Goal: Task Accomplishment & Management: Use online tool/utility

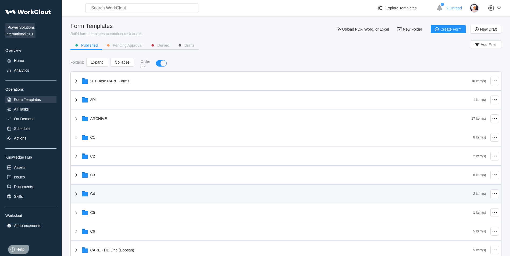
scroll to position [81, 0]
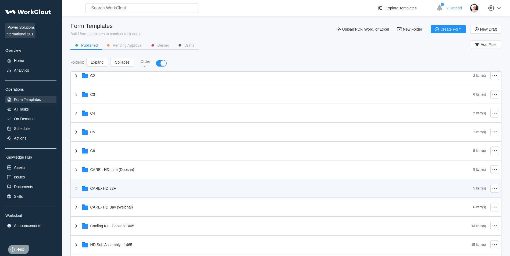
click at [134, 192] on div "CARE- HD 32+" at bounding box center [273, 189] width 400 height 14
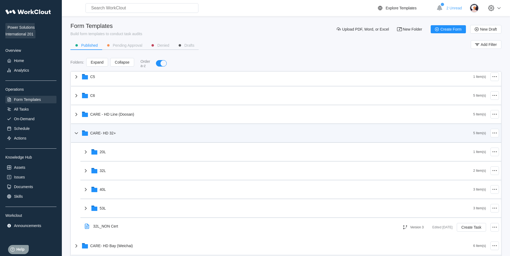
scroll to position [161, 0]
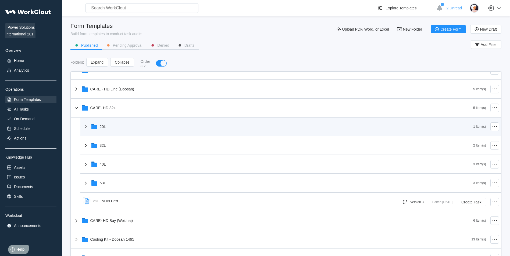
click at [157, 131] on div "20L" at bounding box center [277, 127] width 391 height 14
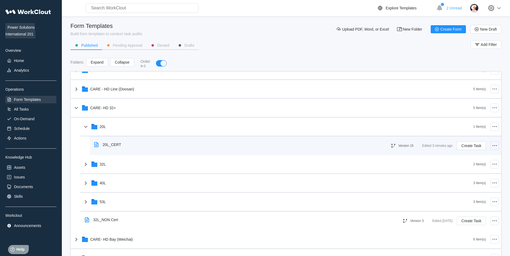
click at [491, 146] on icon at bounding box center [494, 146] width 6 height 6
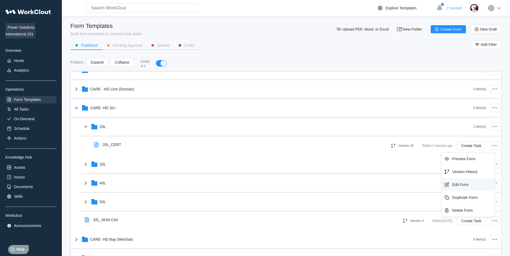
click at [454, 187] on div "Edit Form" at bounding box center [467, 185] width 49 height 9
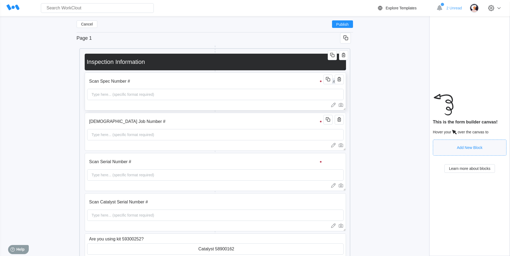
scroll to position [81, 0]
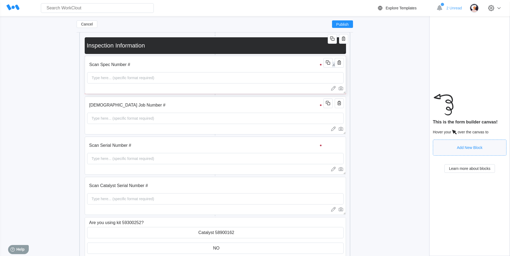
click at [255, 79] on div "Type here... (specific format required)" at bounding box center [215, 77] width 256 height 11
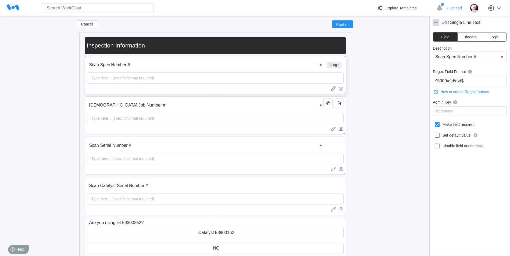
click at [498, 39] on button "Logic" at bounding box center [493, 37] width 24 height 9
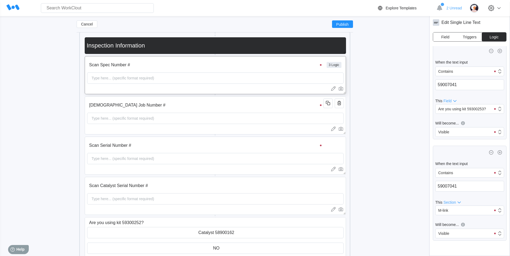
scroll to position [0, 0]
click at [86, 20] on div "Cancel Publish" at bounding box center [215, 24] width 276 height 16
click at [81, 30] on div "Cancel Publish" at bounding box center [215, 24] width 276 height 16
drag, startPoint x: 81, startPoint y: 30, endPoint x: 82, endPoint y: 25, distance: 5.1
click at [82, 25] on span "Cancel" at bounding box center [87, 24] width 12 height 4
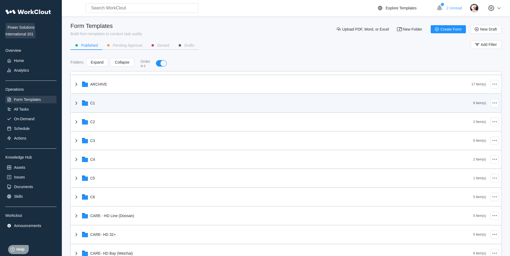
scroll to position [107, 0]
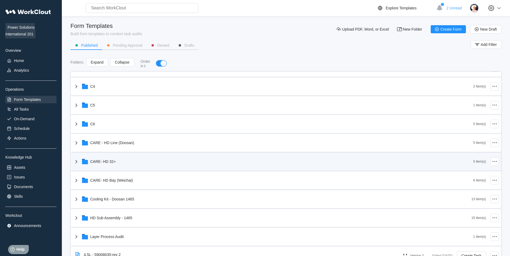
click at [139, 162] on div "CARE- HD 32+" at bounding box center [273, 162] width 400 height 14
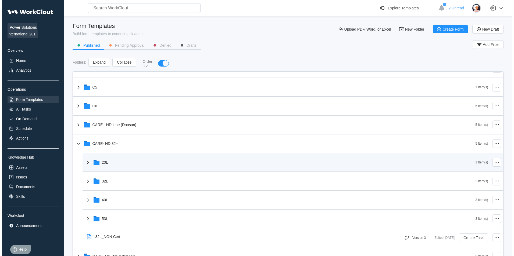
scroll to position [134, 0]
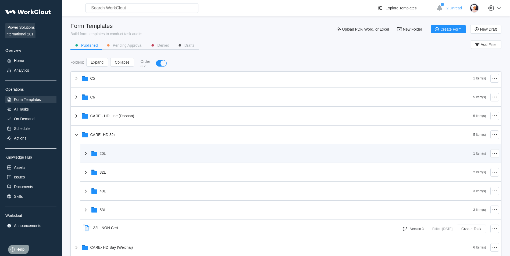
click at [137, 149] on div "20L" at bounding box center [277, 154] width 391 height 14
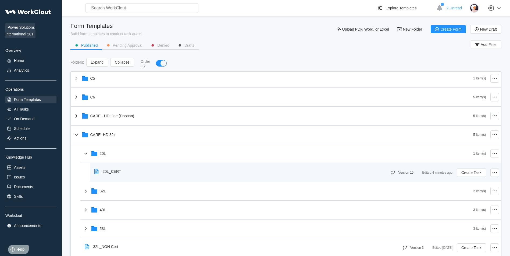
click at [124, 170] on div "20L_CERT" at bounding box center [109, 171] width 34 height 12
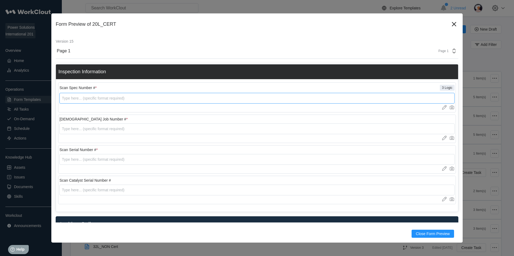
click at [109, 99] on input "text" at bounding box center [256, 98] width 395 height 11
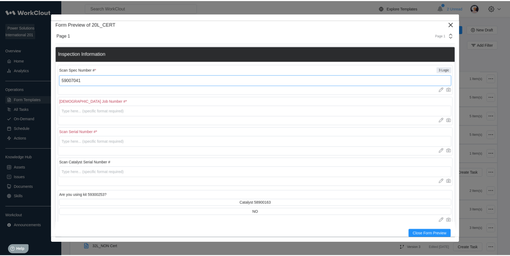
scroll to position [27, 0]
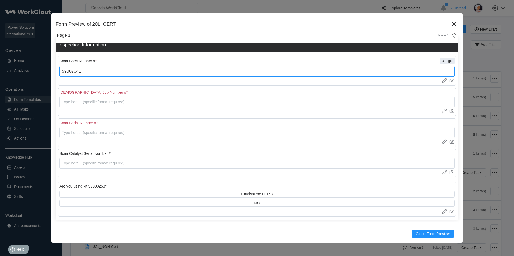
type input "59007041"
click at [456, 25] on div "Form Preview of 20L_CERT Version 15 Page 1 Page 1 Inspection Information Scan S…" at bounding box center [256, 127] width 411 height 229
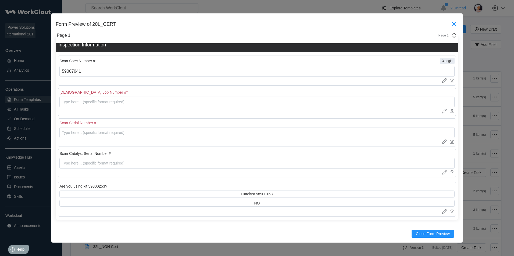
click at [452, 24] on icon at bounding box center [453, 24] width 9 height 9
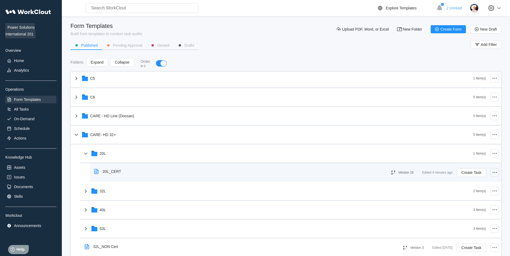
click at [490, 172] on div at bounding box center [494, 172] width 9 height 9
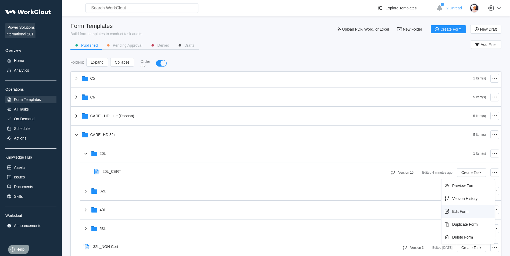
click at [460, 207] on div "Preview Form Version History Edit Form Duplicate Form Delete Form" at bounding box center [468, 211] width 54 height 65
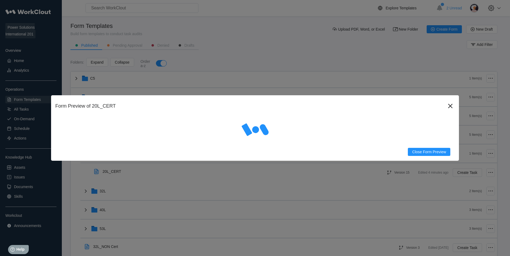
scroll to position [0, 0]
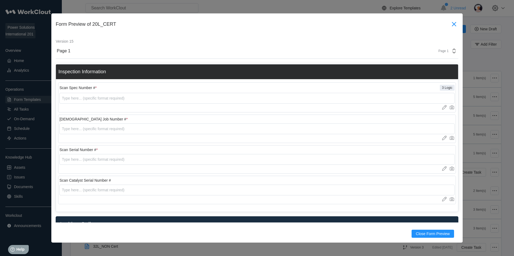
click at [450, 20] on icon at bounding box center [453, 24] width 9 height 9
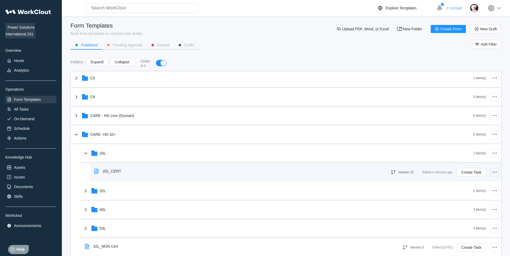
click at [490, 174] on div at bounding box center [494, 172] width 9 height 9
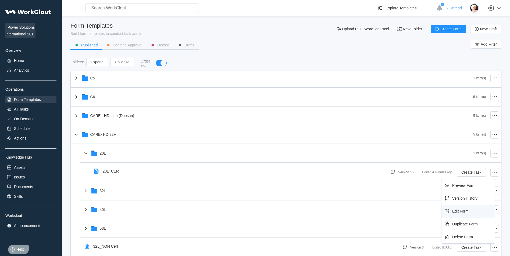
click at [459, 212] on div "Edit Form" at bounding box center [460, 211] width 16 height 4
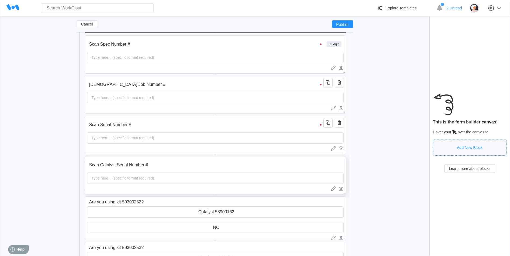
scroll to position [107, 0]
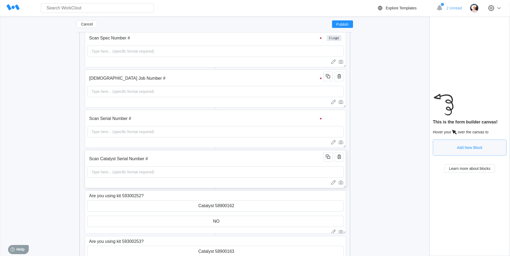
click at [154, 160] on input "Scan Catalyst Serial Number #" at bounding box center [206, 159] width 238 height 11
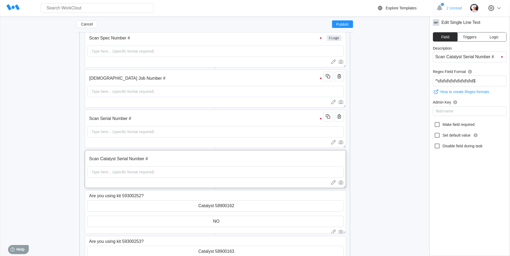
click at [496, 38] on span "Logic" at bounding box center [493, 37] width 9 height 4
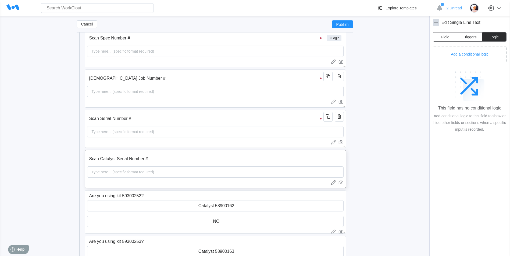
click at [445, 37] on span "Field" at bounding box center [445, 37] width 8 height 4
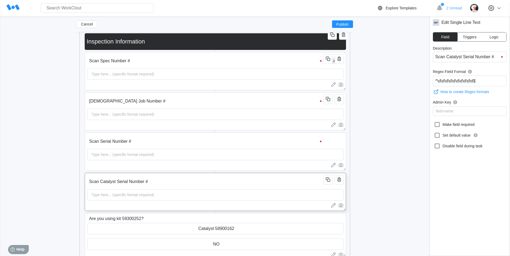
scroll to position [111, 0]
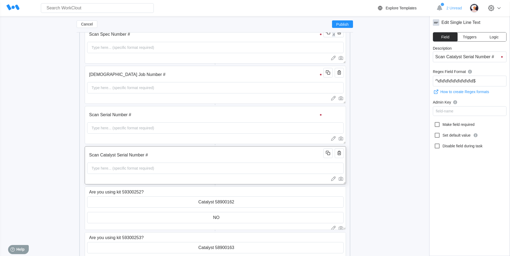
click at [268, 157] on input "Scan Catalyst Serial Number #" at bounding box center [206, 155] width 238 height 11
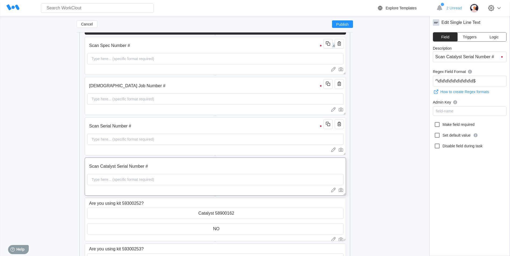
scroll to position [62, 0]
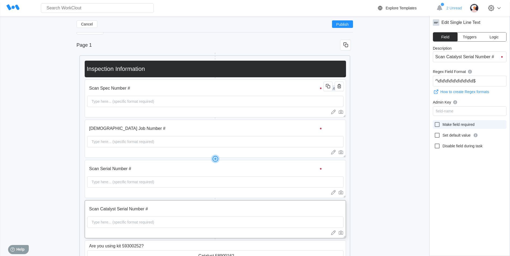
click at [441, 125] on div at bounding box center [438, 124] width 9 height 6
click at [434, 122] on input "Make field required" at bounding box center [434, 121] width 0 height 0
checkbox input "true"
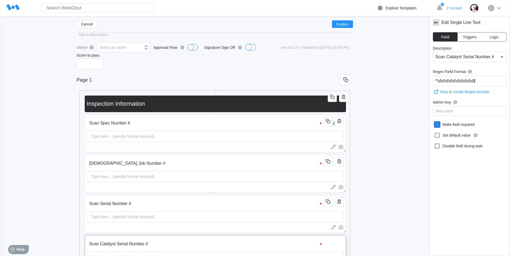
scroll to position [0, 0]
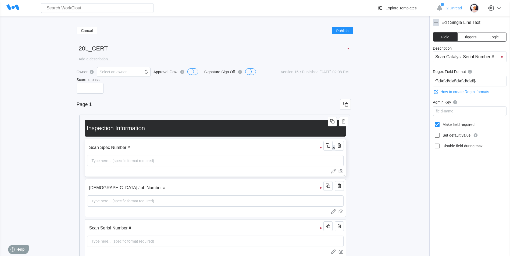
click at [210, 155] on div "Type here... (specific format required)" at bounding box center [215, 160] width 256 height 11
click at [499, 38] on button "Logic" at bounding box center [493, 37] width 24 height 9
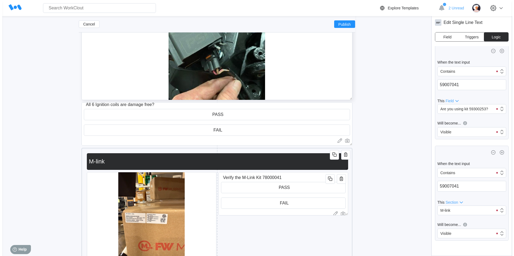
scroll to position [380, 0]
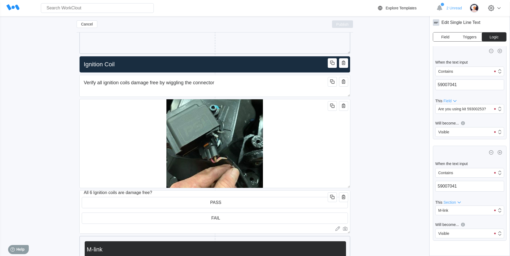
click at [340, 26] on span "Publish" at bounding box center [342, 24] width 12 height 3
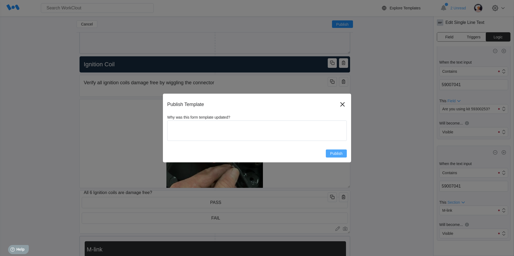
click at [344, 152] on button "Publish" at bounding box center [336, 154] width 21 height 8
